Goal: Transaction & Acquisition: Subscribe to service/newsletter

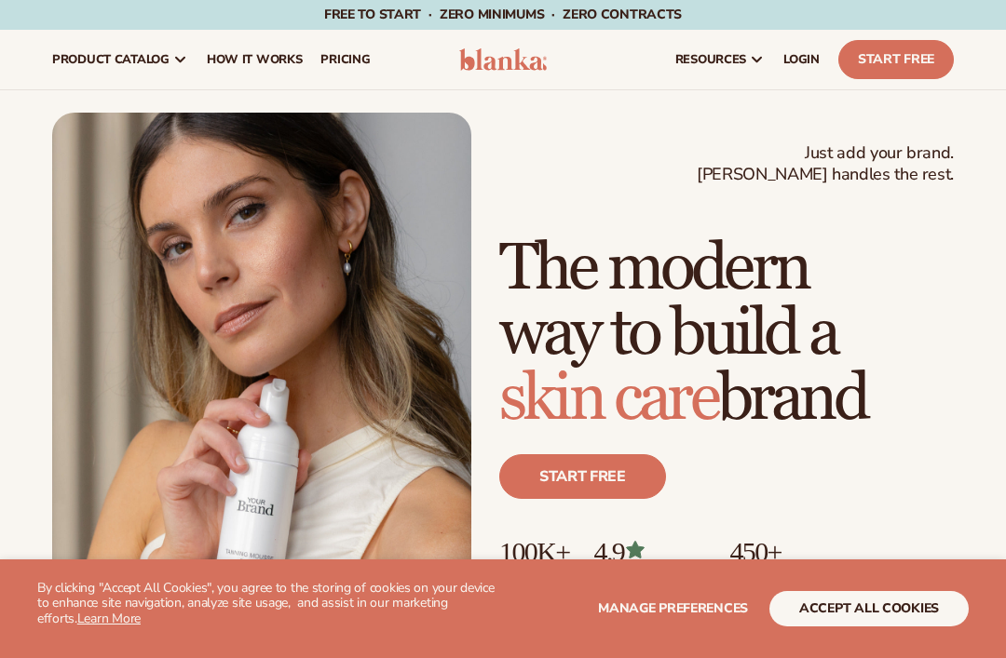
click at [968, 296] on div "Just add your brand. Blanka handles the rest. beauty,skin care,wellness,makeup …" at bounding box center [503, 377] width 1006 height 528
click at [620, 466] on link "Start free" at bounding box center [582, 476] width 167 height 45
